Goal: Information Seeking & Learning: Check status

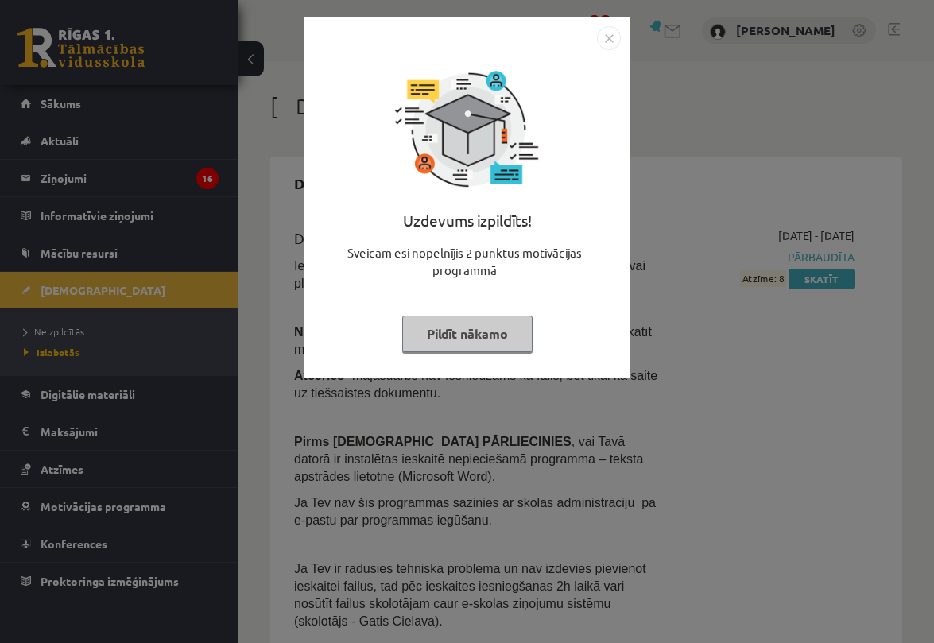
click at [605, 38] on img "Close" at bounding box center [609, 38] width 24 height 24
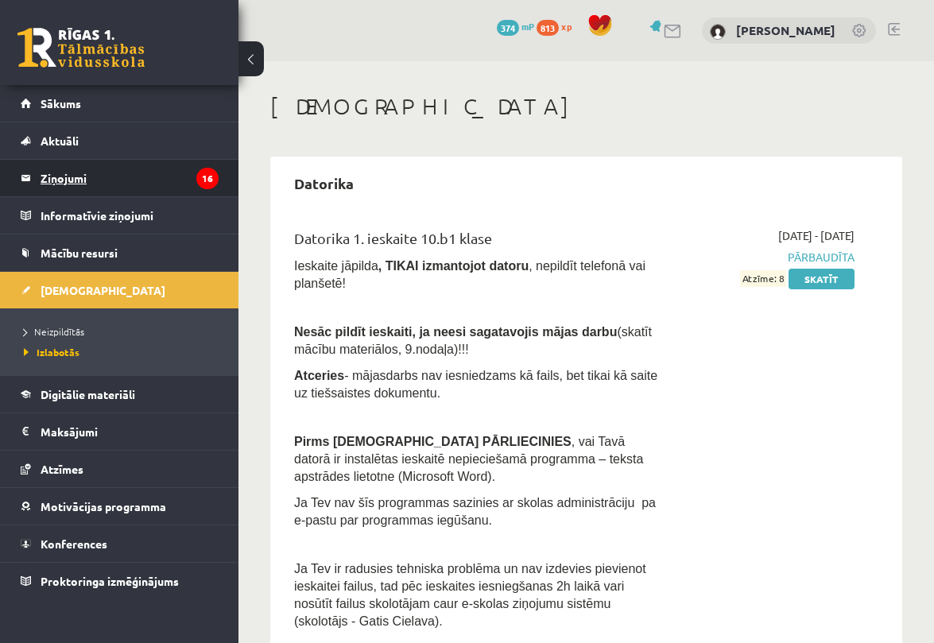
click at [107, 183] on legend "Ziņojumi 16" at bounding box center [130, 178] width 178 height 37
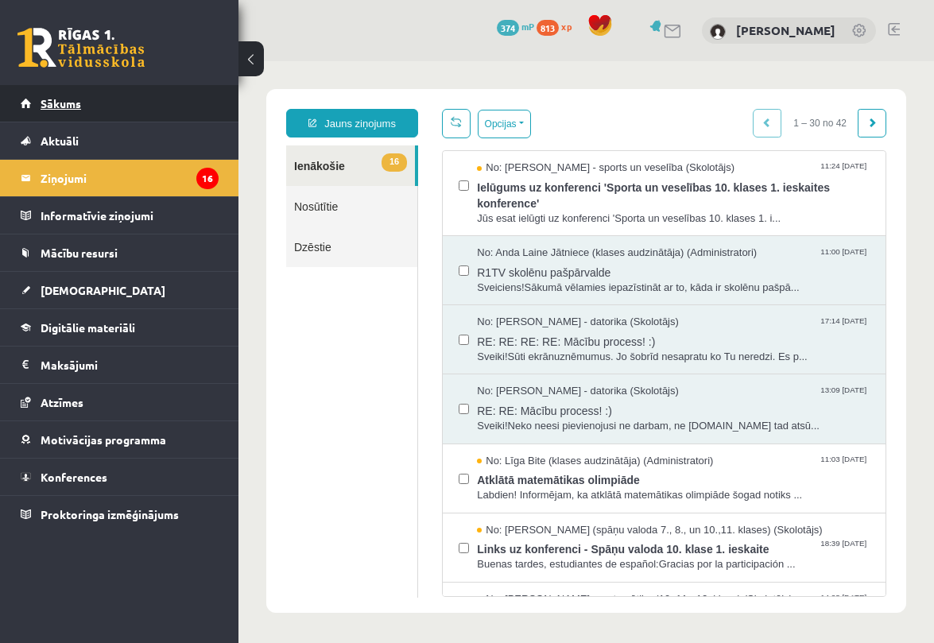
click at [41, 109] on span "Sākums" at bounding box center [61, 103] width 41 height 14
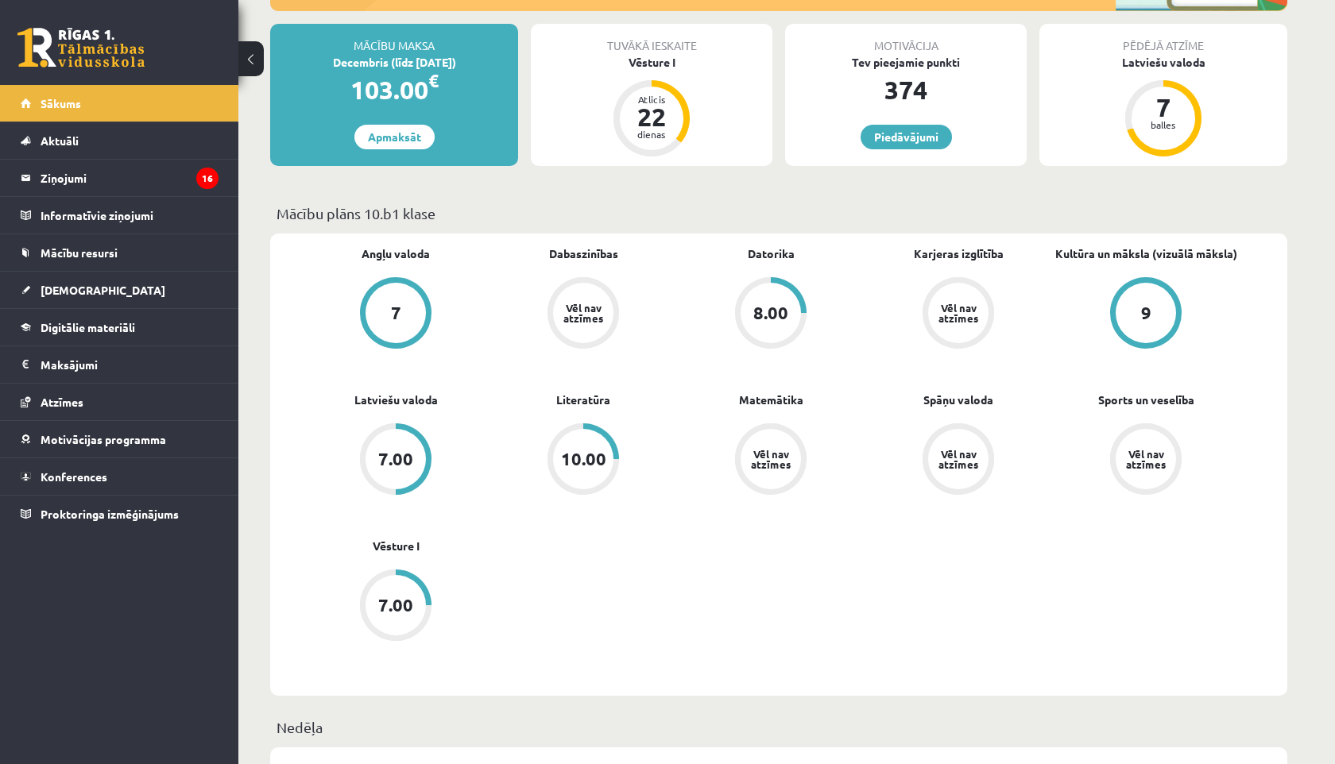
scroll to position [252, 0]
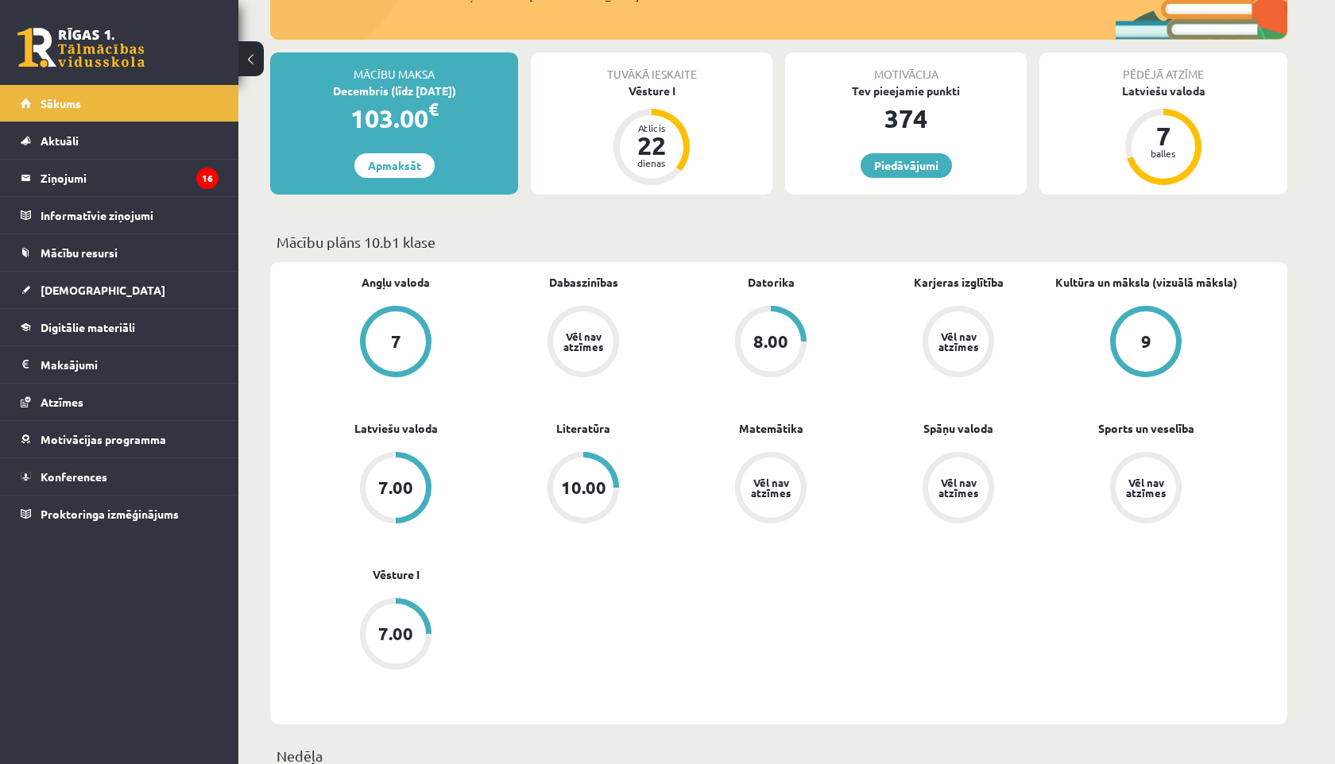
click at [416, 642] on link "7.00" at bounding box center [395, 635] width 187 height 75
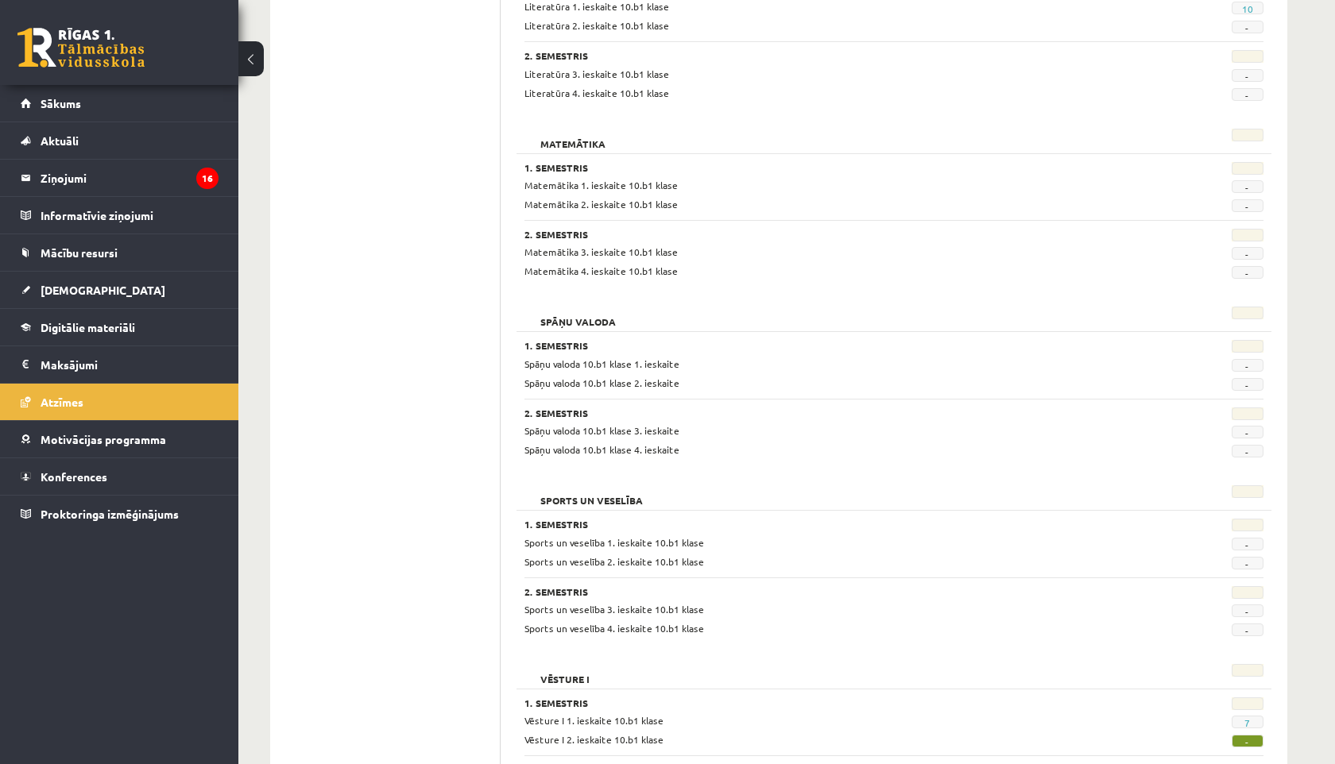
scroll to position [1323, 0]
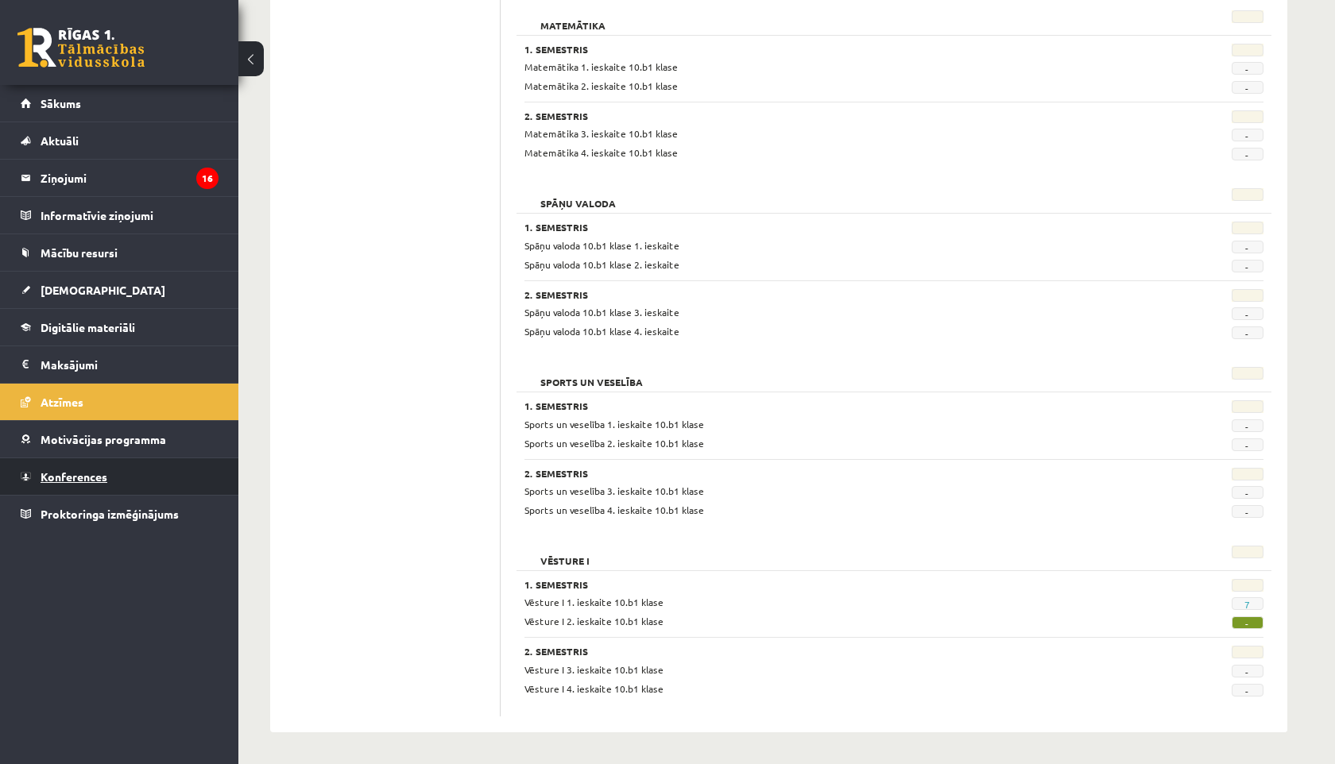
click at [62, 466] on link "Konferences" at bounding box center [120, 476] width 198 height 37
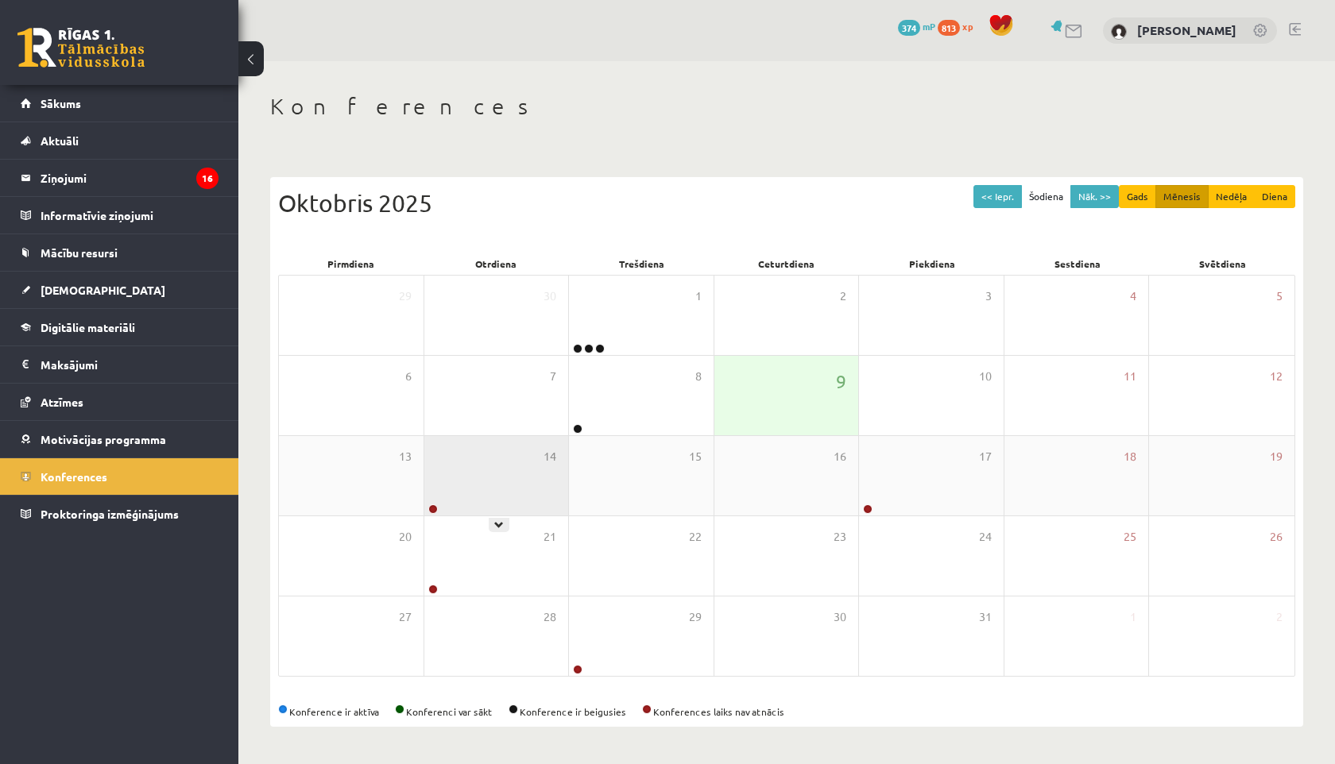
drag, startPoint x: 436, startPoint y: 512, endPoint x: 429, endPoint y: 507, distance: 8.6
click at [429, 507] on div at bounding box center [431, 509] width 15 height 11
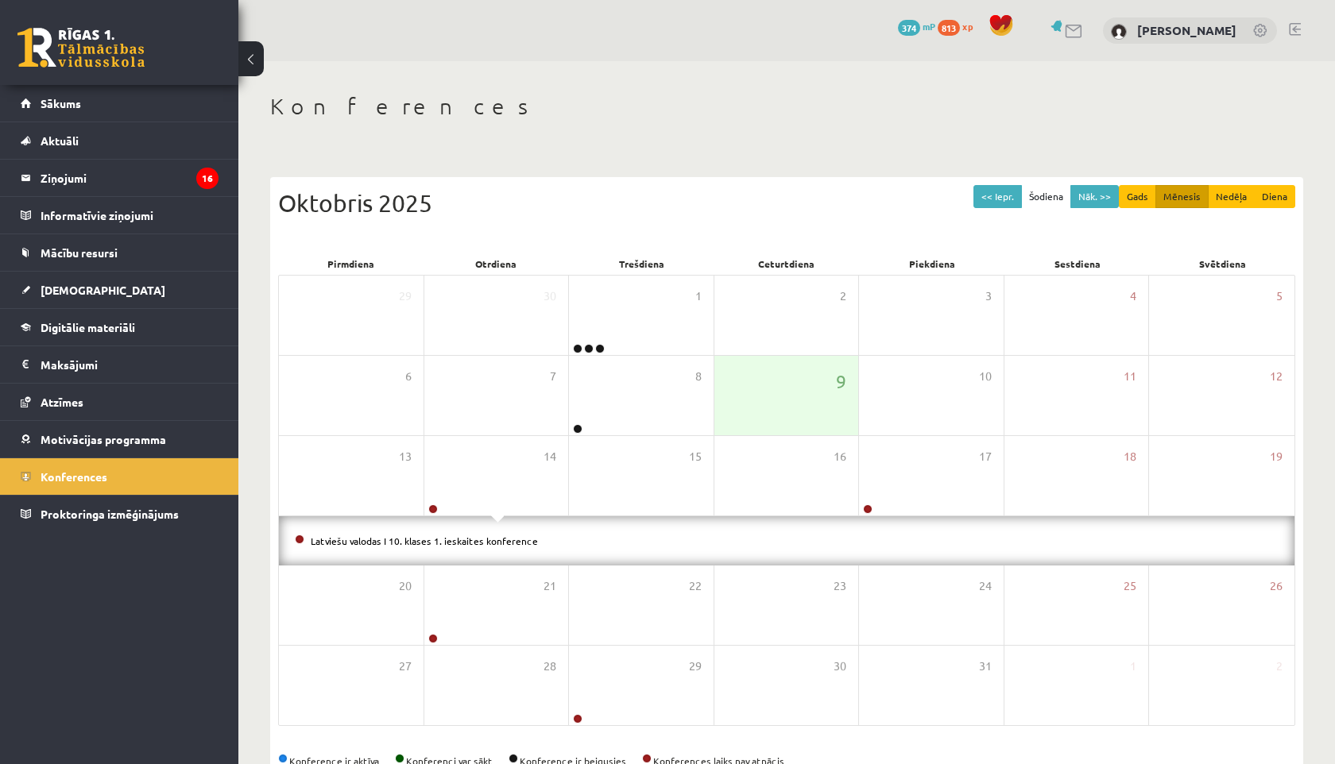
click at [442, 161] on div "<< Iepr. Šodiena Nāk. >> Gads Mēnesis Nedēļa Diena Oktobris 2025 Pirmdiena Otrd…" at bounding box center [786, 468] width 1033 height 615
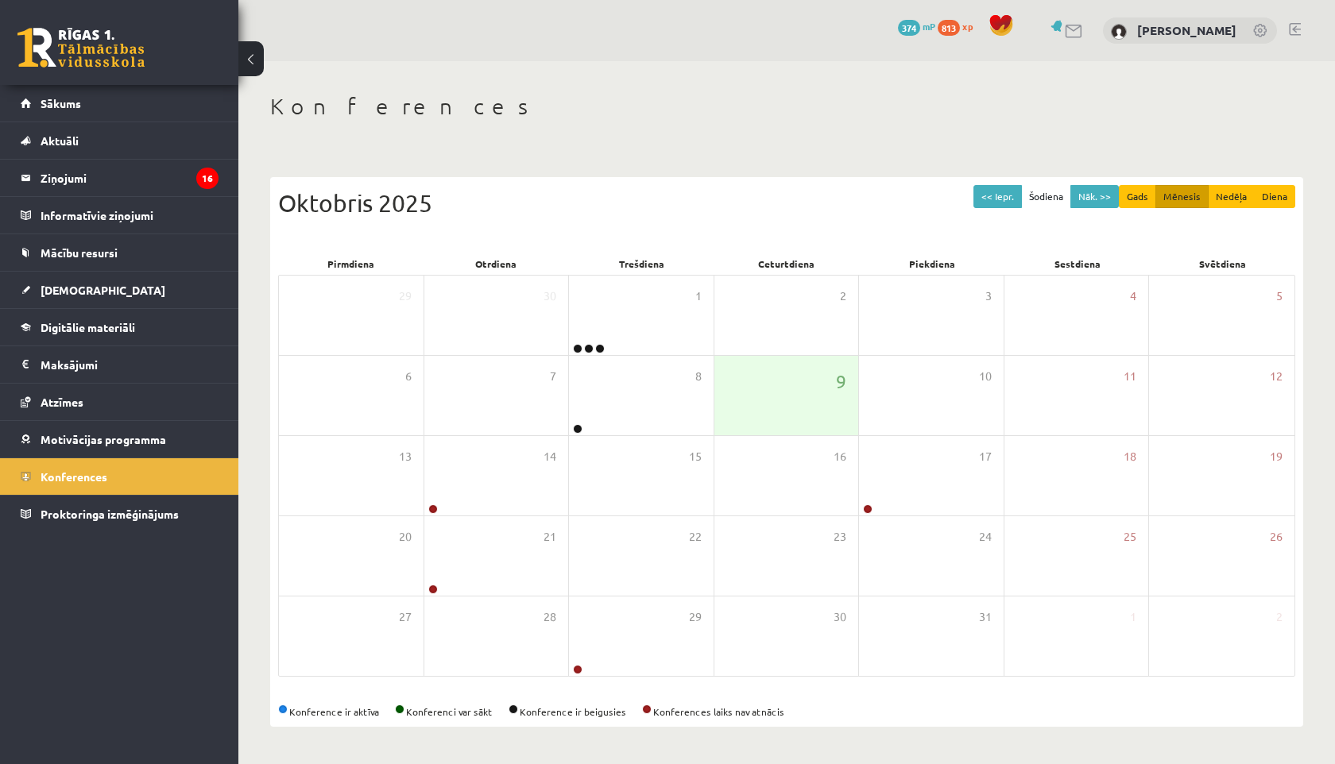
click at [442, 161] on div "<< Iepr. Šodiena Nāk. >> Gads Mēnesis Nedēļa Diena Oktobris 2025 Pirmdiena Otrd…" at bounding box center [786, 444] width 1033 height 566
drag, startPoint x: 273, startPoint y: 106, endPoint x: 408, endPoint y: 105, distance: 135.1
click at [408, 105] on h1 "Konferences" at bounding box center [786, 106] width 1033 height 27
drag, startPoint x: 408, startPoint y: 105, endPoint x: 278, endPoint y: 103, distance: 129.5
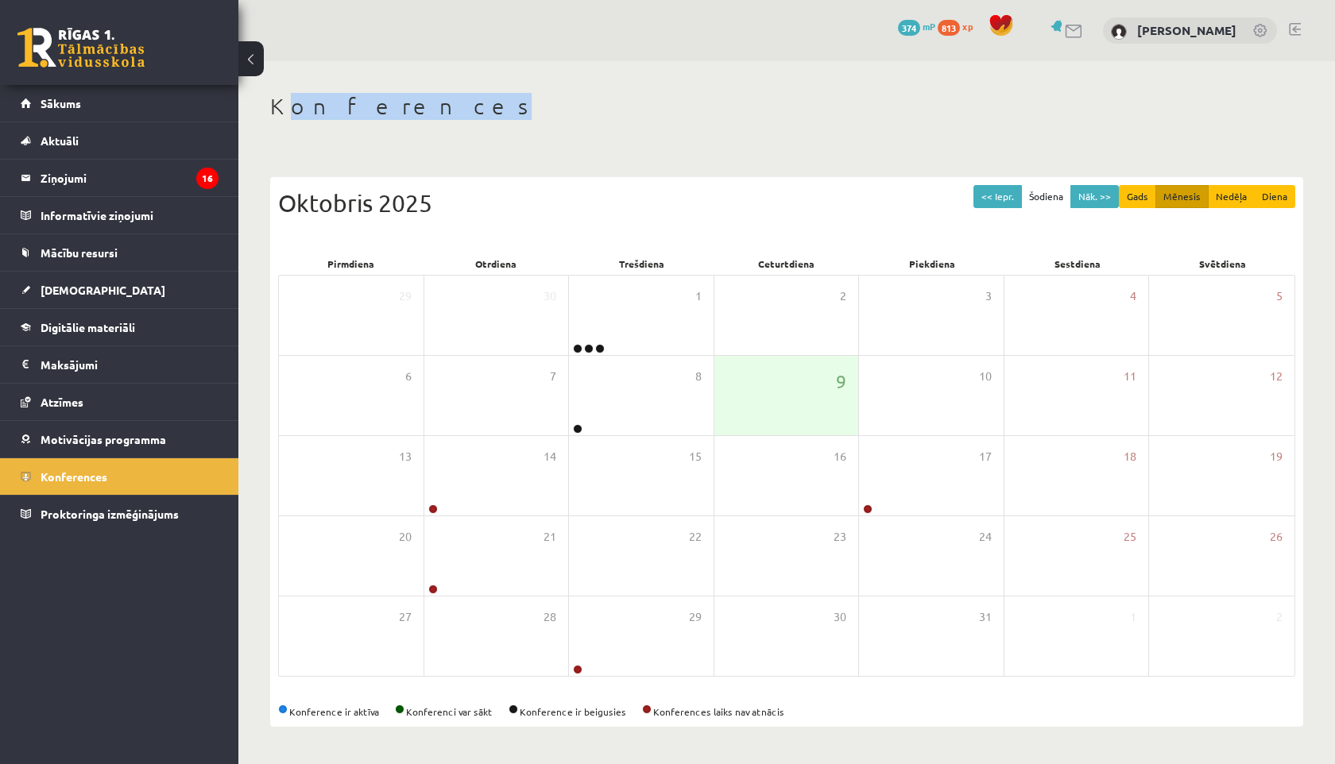
click at [277, 103] on h1 "Konferences" at bounding box center [786, 106] width 1033 height 27
click at [512, 86] on div "Konferences << Iepr. Šodiena Nāk. >> Gads Mēnesis Nedēļa Diena Oktobris 2025 Pi…" at bounding box center [786, 410] width 1096 height 698
click at [477, 107] on h1 "Konferences" at bounding box center [786, 106] width 1033 height 27
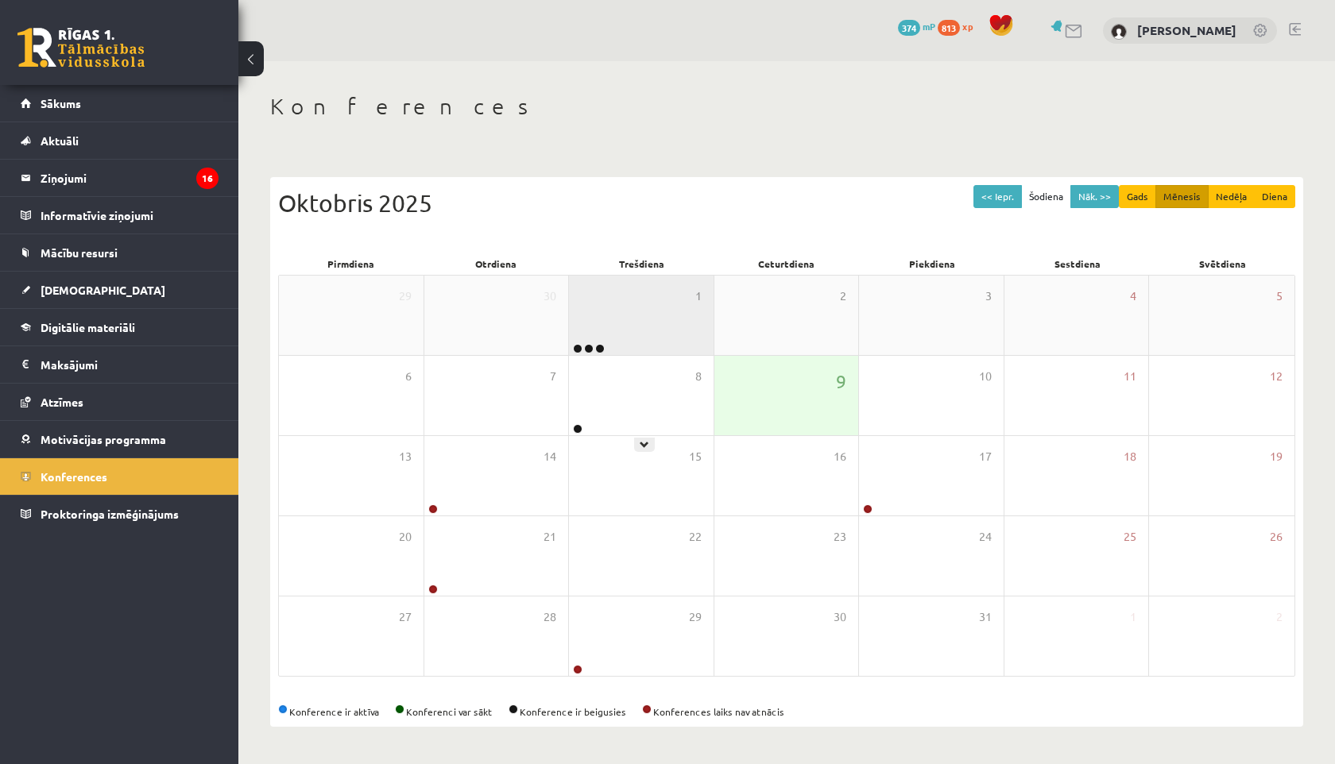
click at [575, 354] on div "29 30 1 2 3 4 5 6 7 8 9 10 11 12 13 14 15 16 17 18 19 Latviešu valodas I 10. kl…" at bounding box center [786, 476] width 1017 height 402
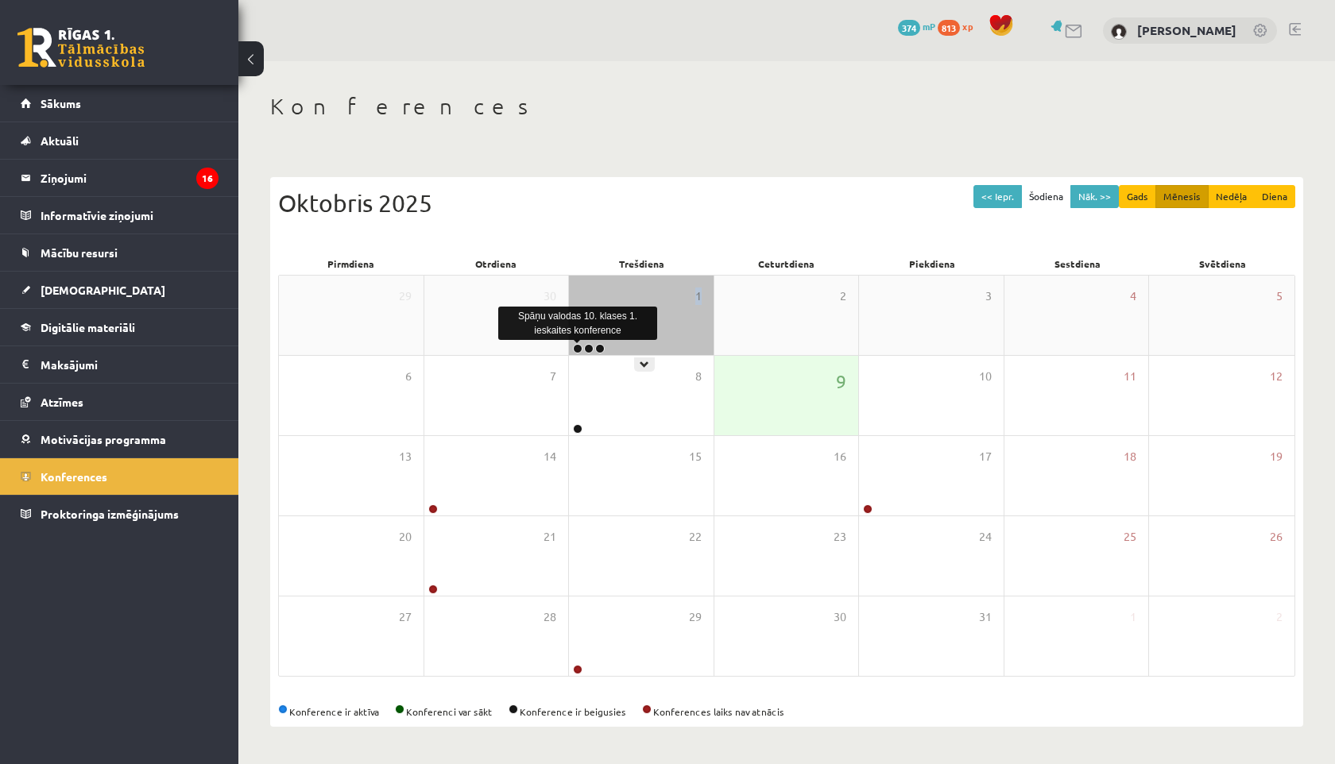
click at [577, 349] on link at bounding box center [578, 349] width 10 height 10
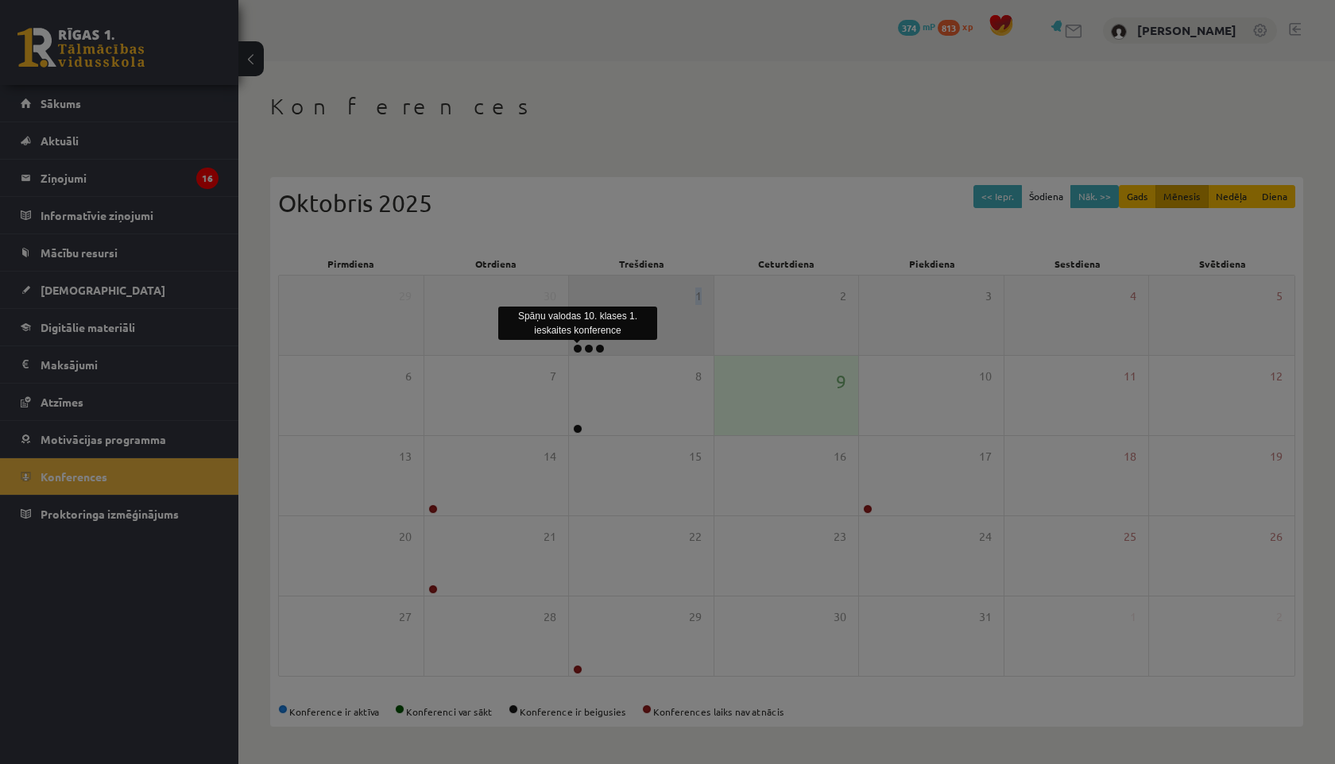
click at [577, 349] on div at bounding box center [667, 382] width 1335 height 764
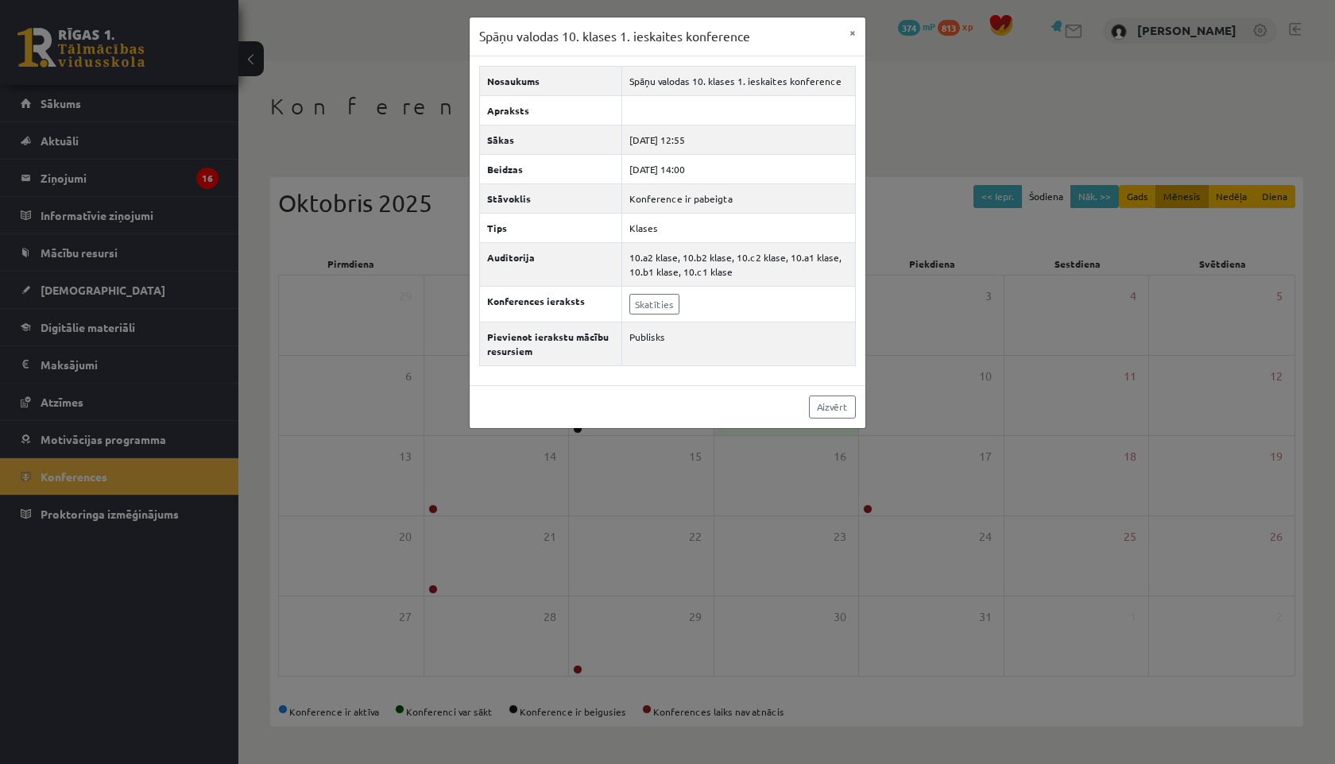
click at [435, 102] on div "Spāņu valodas 10. klases 1. ieskaites konference × Nosaukums Spāņu valodas 10. …" at bounding box center [667, 382] width 1335 height 764
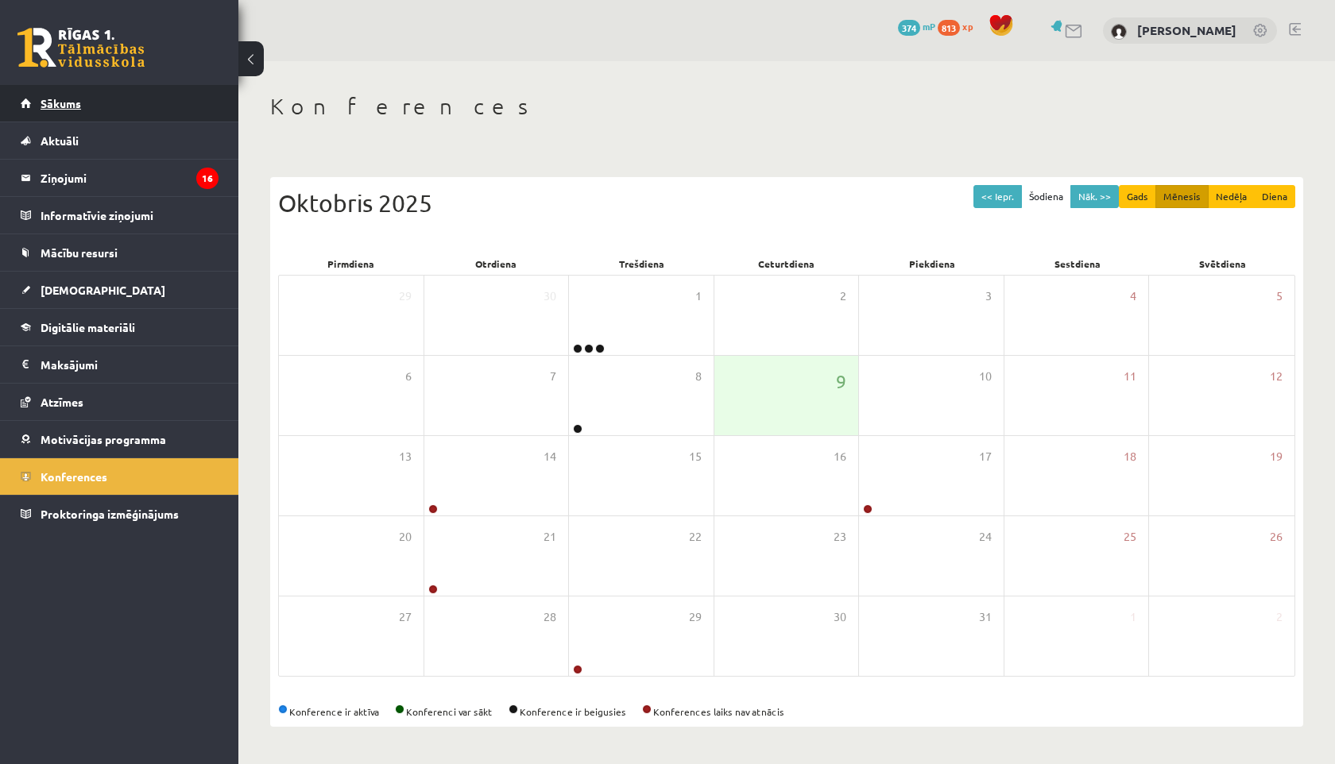
click at [69, 100] on span "Sākums" at bounding box center [61, 103] width 41 height 14
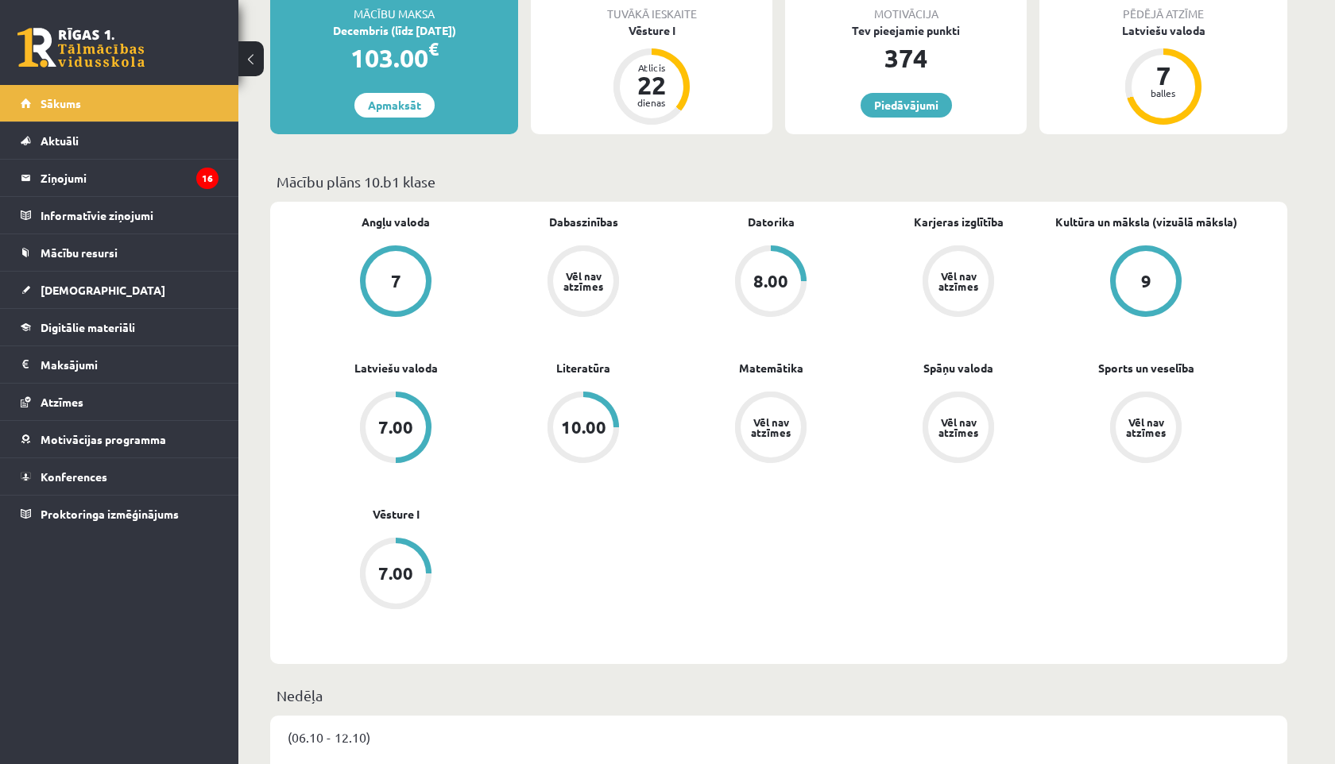
scroll to position [313, 0]
click at [1148, 423] on div "Vēl nav atzīmes" at bounding box center [1145, 426] width 44 height 21
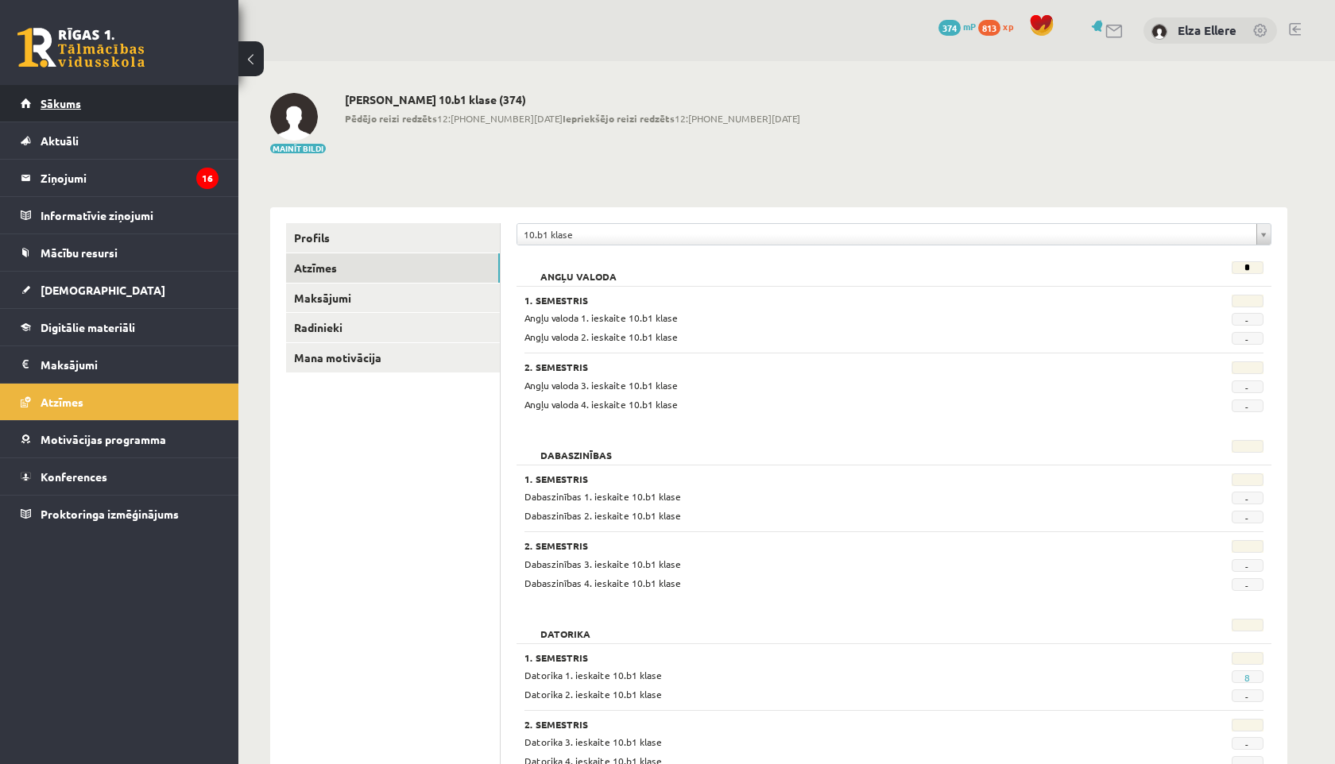
click at [150, 96] on link "Sākums" at bounding box center [120, 103] width 198 height 37
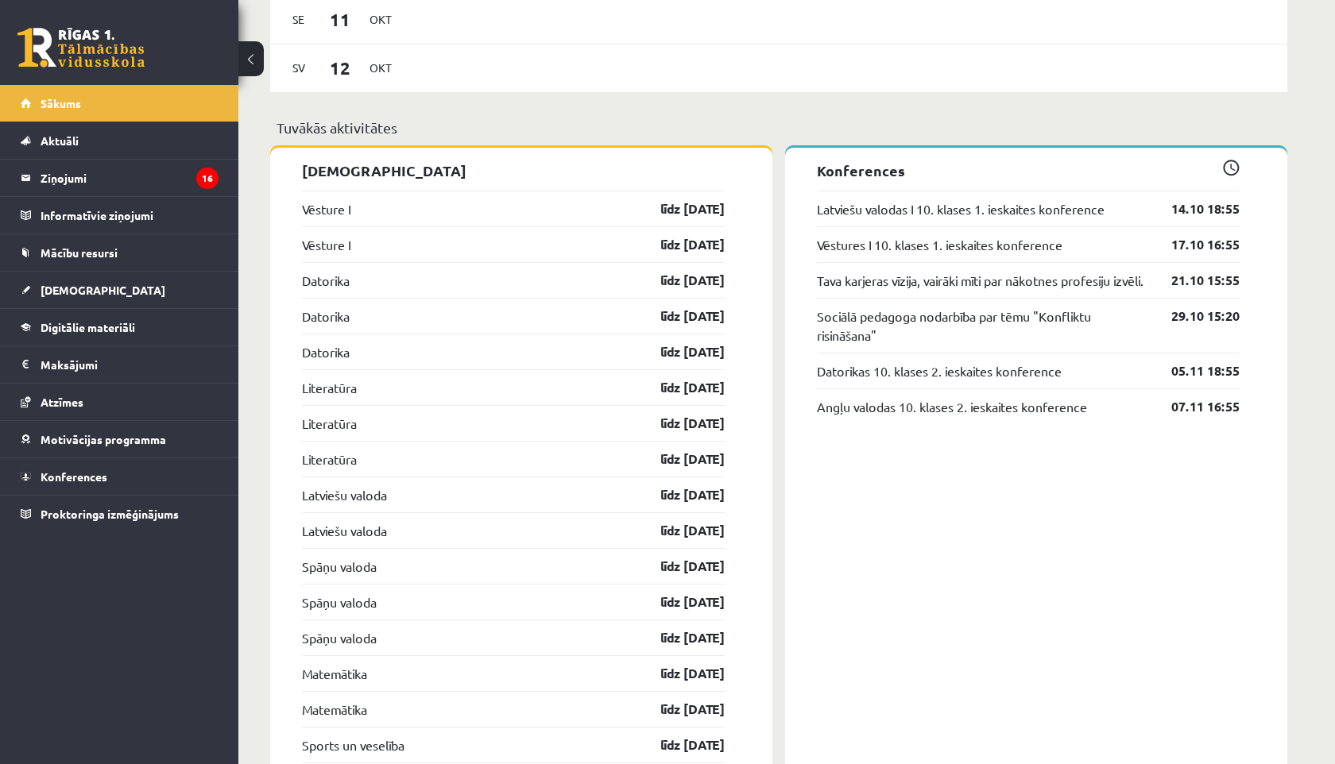
scroll to position [1317, 0]
click at [84, 403] on link "Atzīmes" at bounding box center [120, 402] width 198 height 37
